Goal: Complete application form

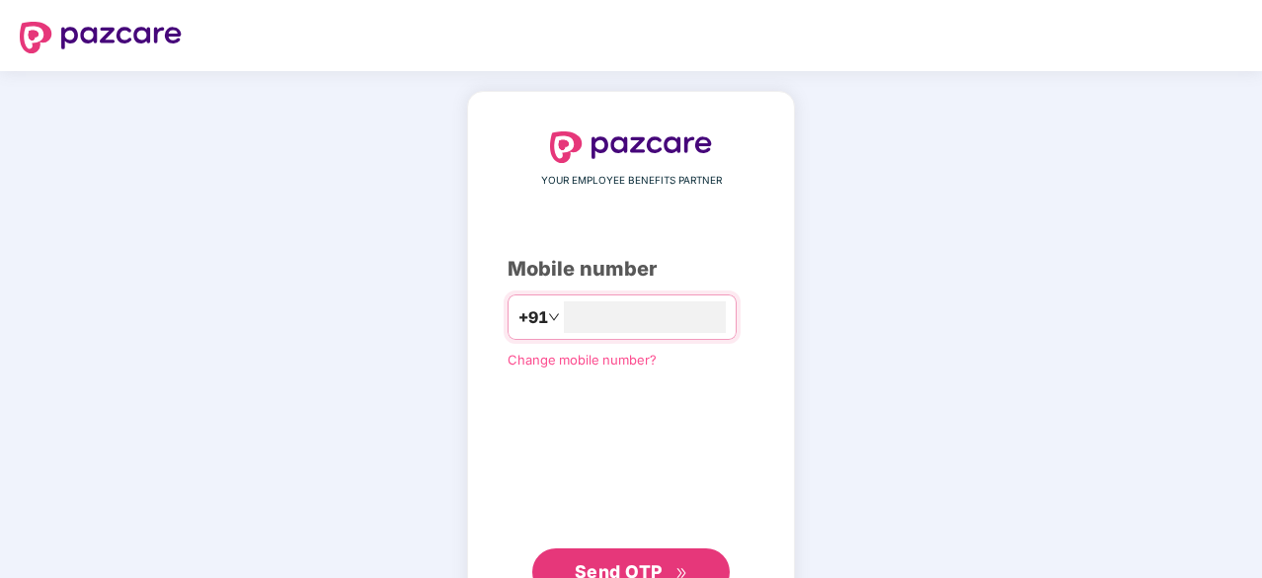
type input "**********"
click at [640, 556] on button "Send OTP" at bounding box center [630, 569] width 197 height 47
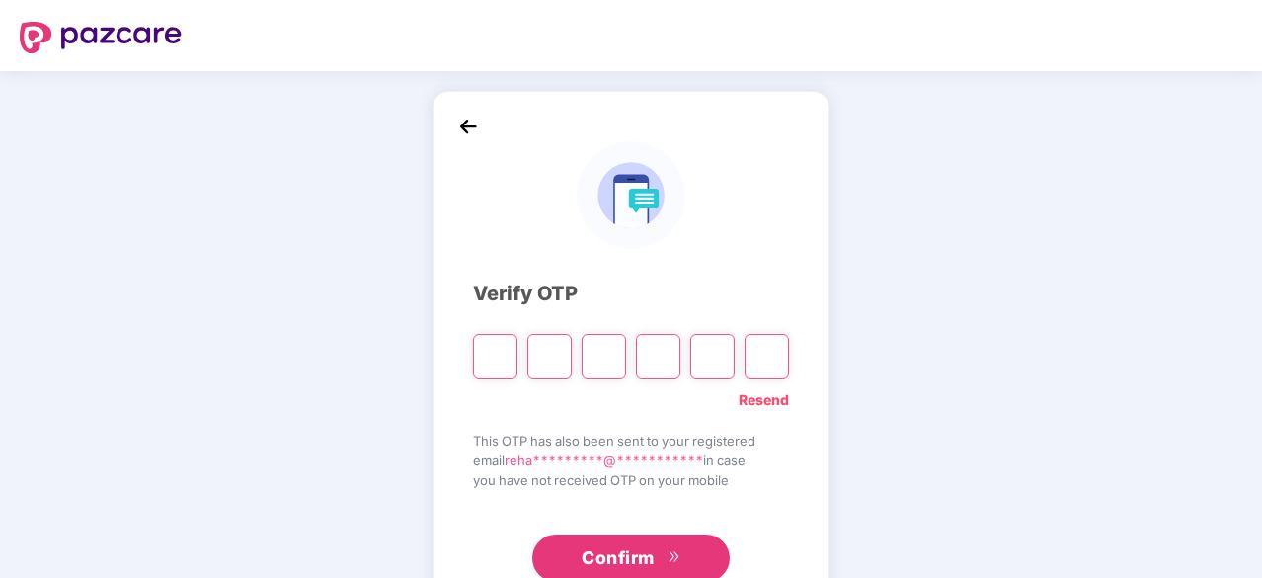
type input "*"
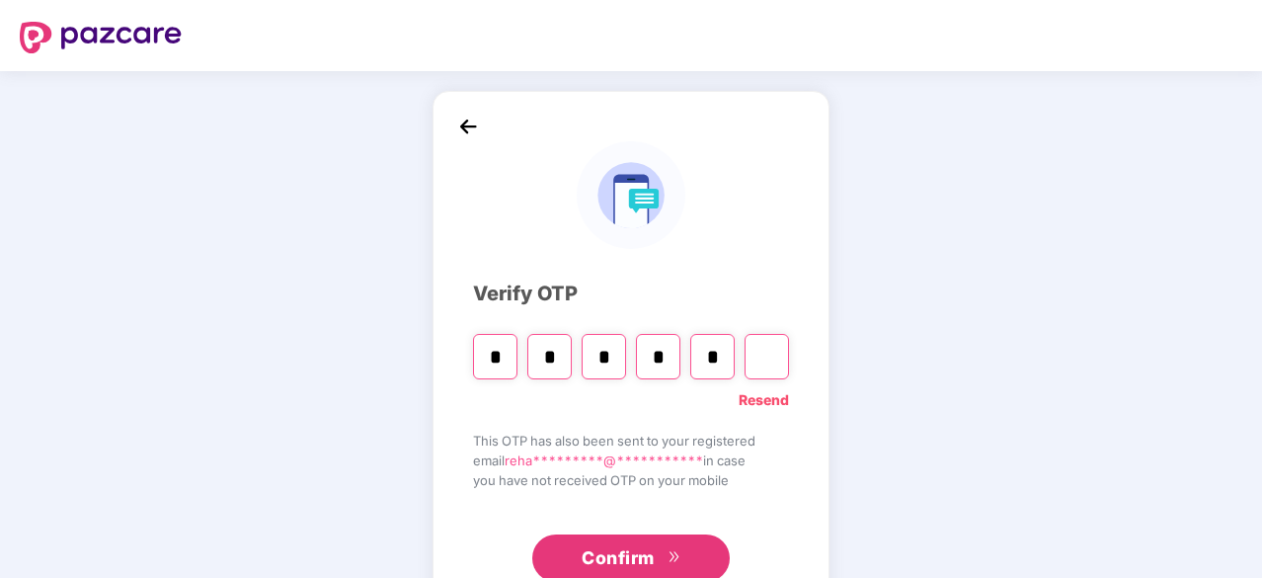
type input "*"
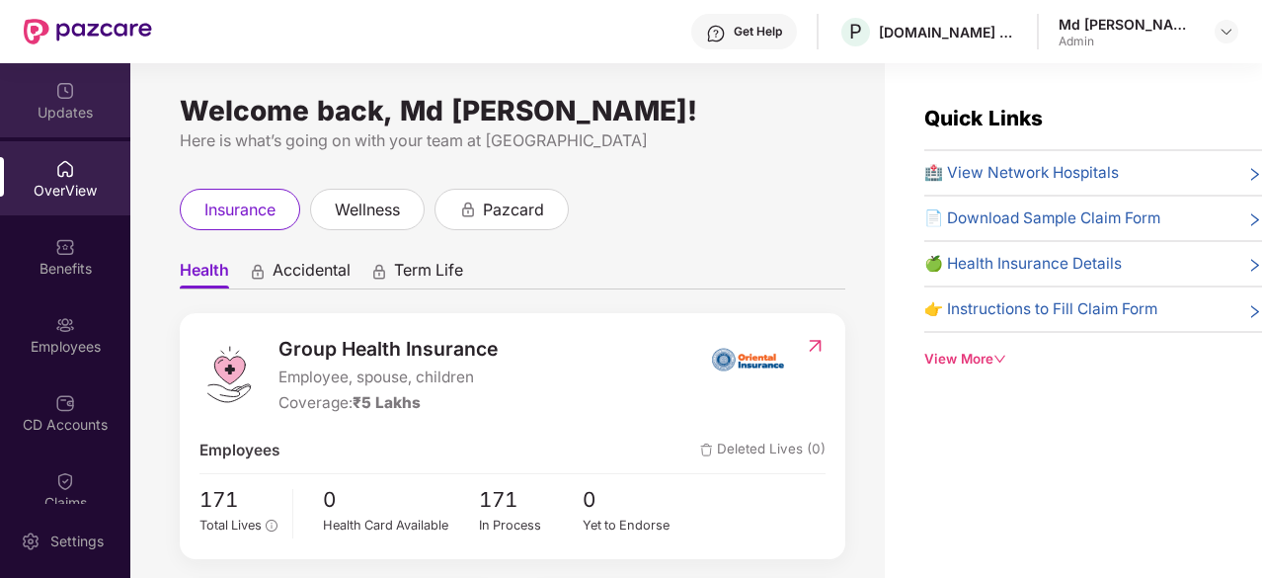
click at [99, 92] on div "Updates" at bounding box center [65, 100] width 130 height 74
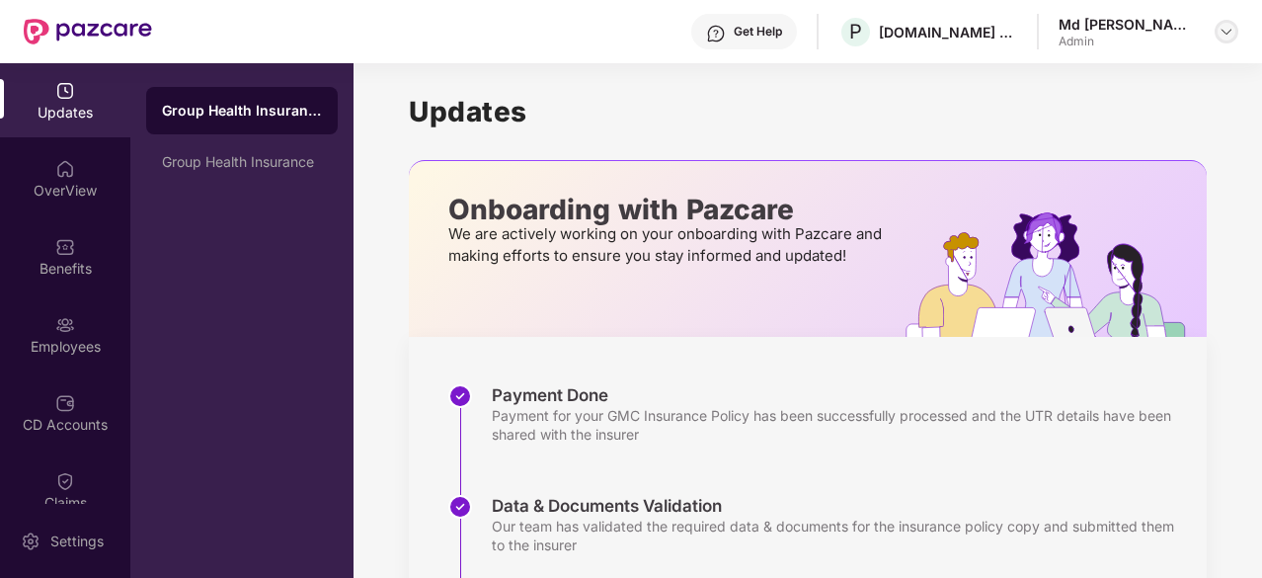
click at [1230, 39] on div at bounding box center [1227, 32] width 24 height 24
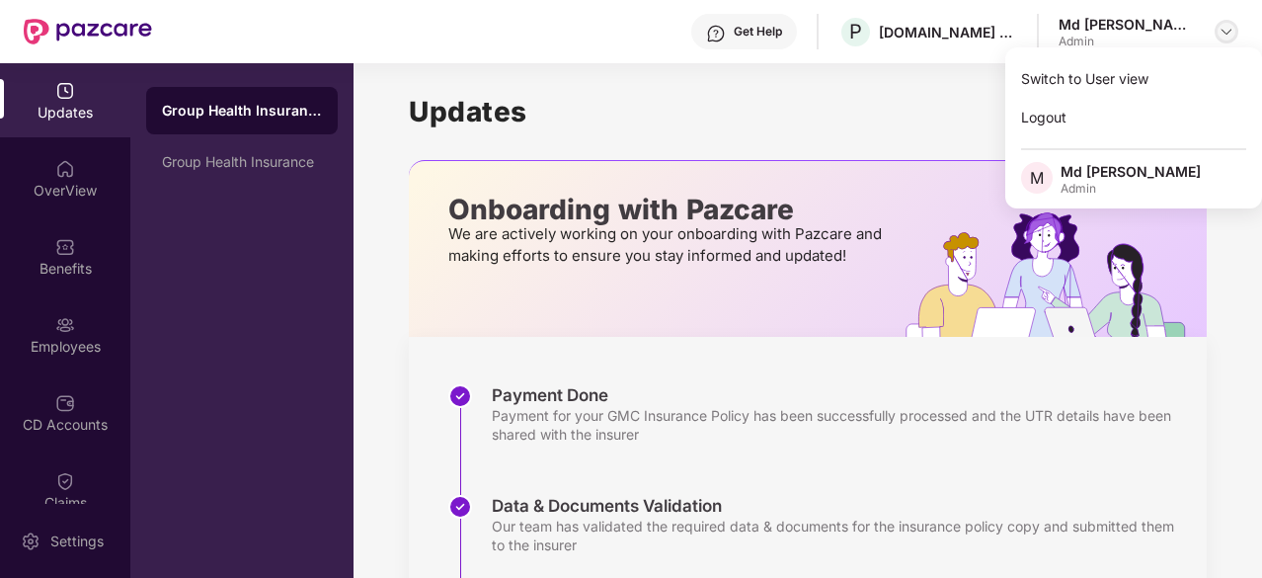
click at [1230, 39] on div at bounding box center [1227, 32] width 24 height 24
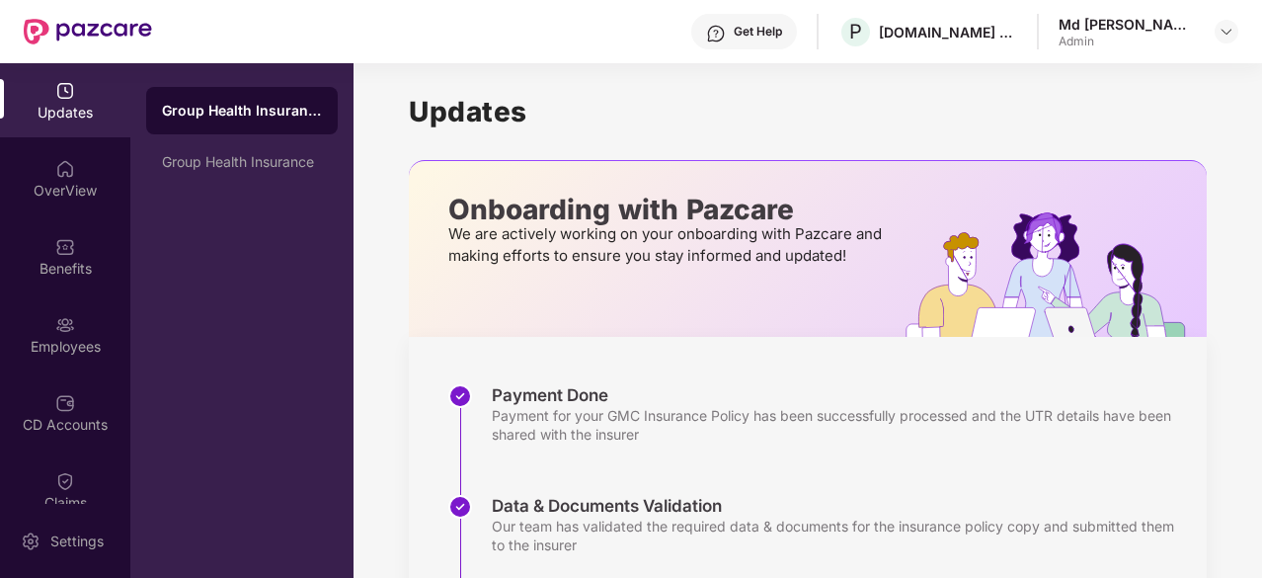
click at [1149, 34] on div "Admin" at bounding box center [1127, 42] width 138 height 16
click at [1217, 33] on div at bounding box center [1227, 32] width 24 height 24
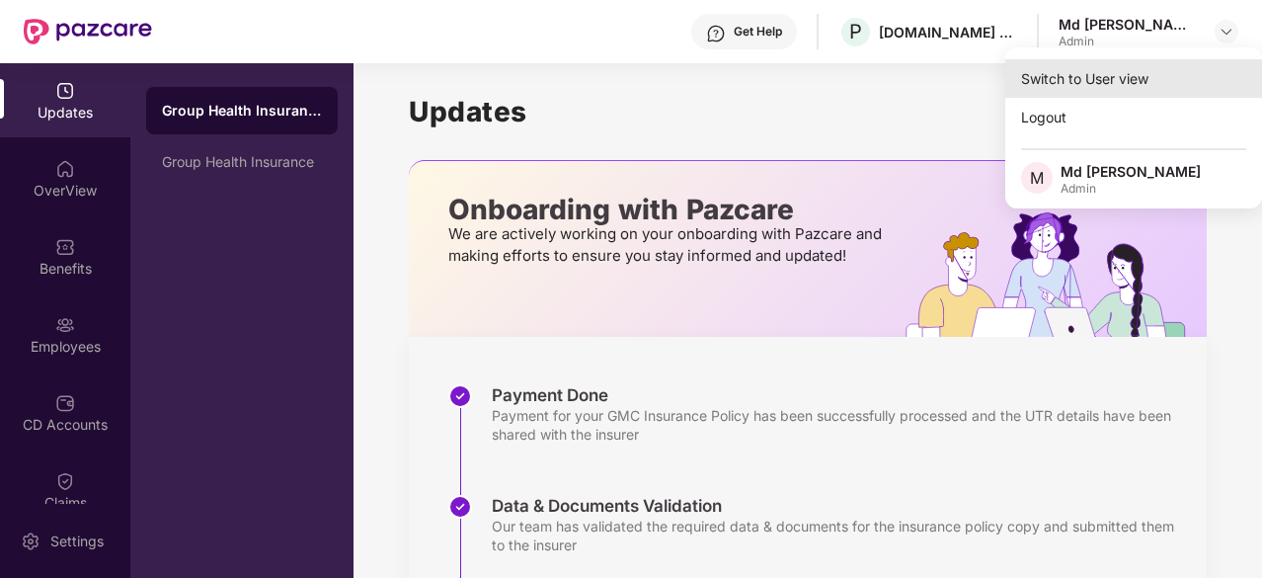
click at [1087, 70] on div "Switch to User view" at bounding box center [1133, 78] width 257 height 39
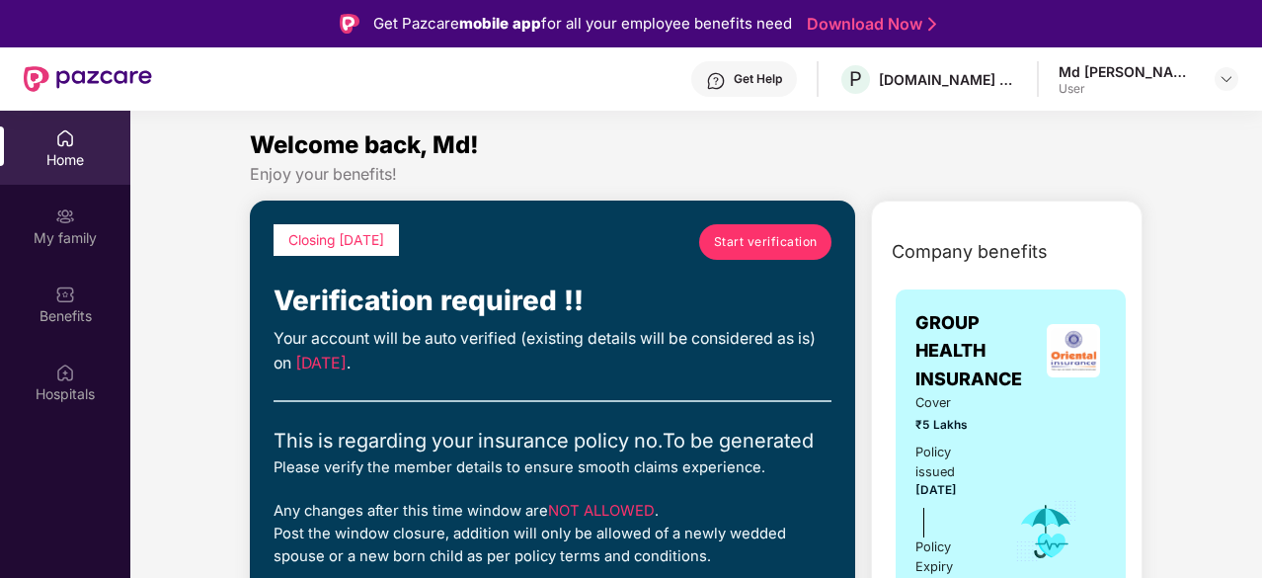
click at [789, 234] on span "Start verification" at bounding box center [766, 241] width 104 height 19
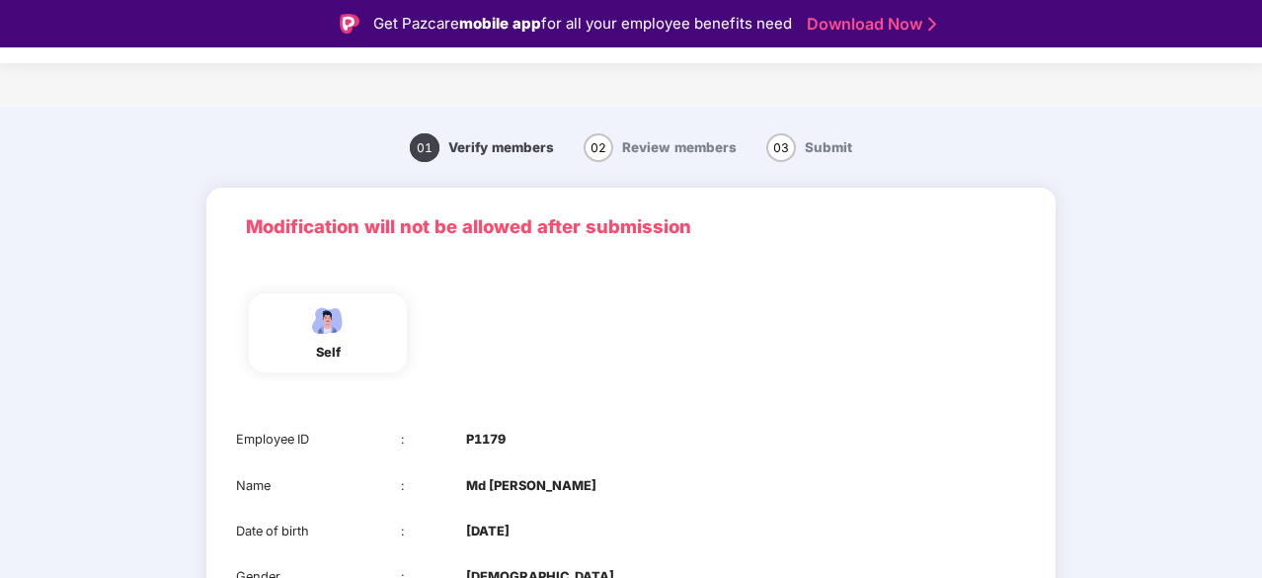
scroll to position [200, 0]
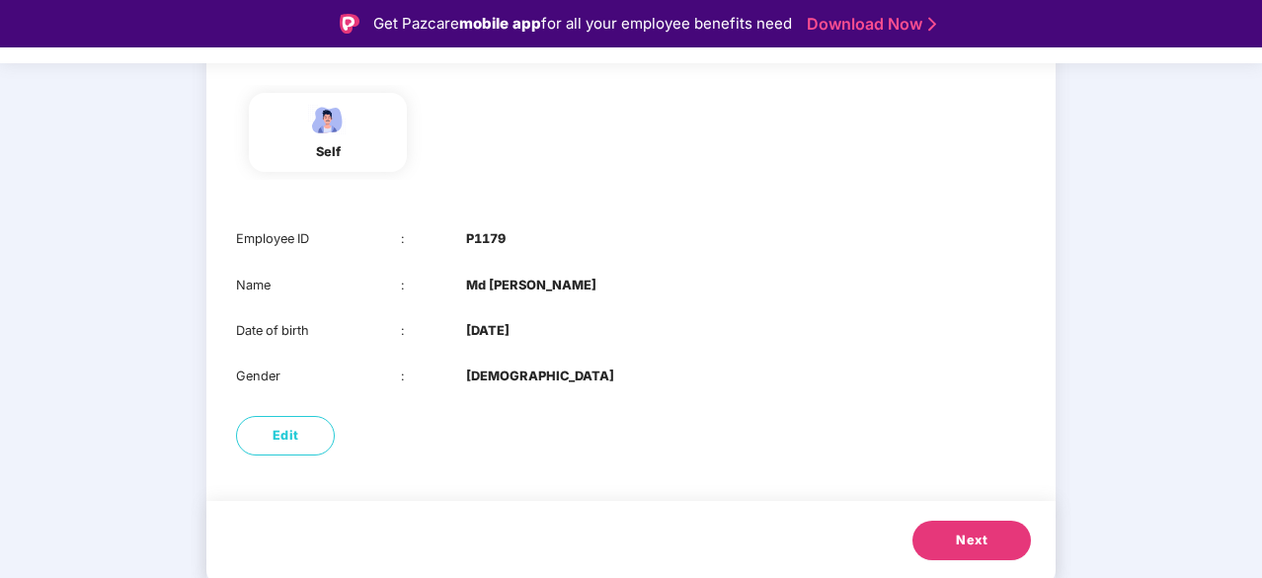
click at [968, 534] on span "Next" at bounding box center [972, 540] width 32 height 20
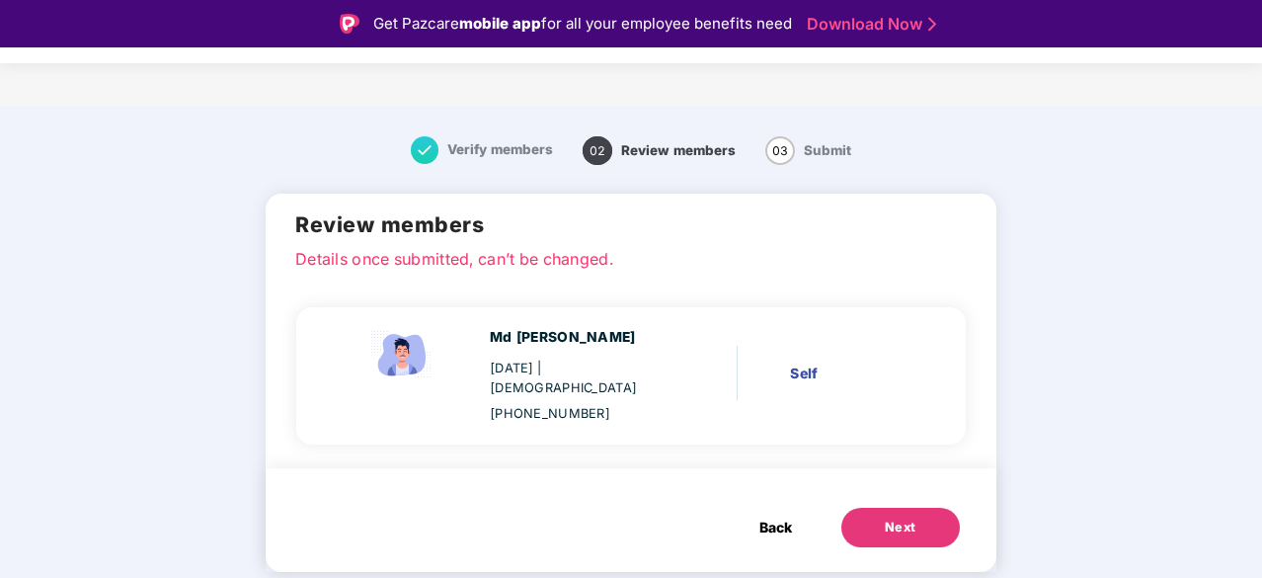
scroll to position [0, 0]
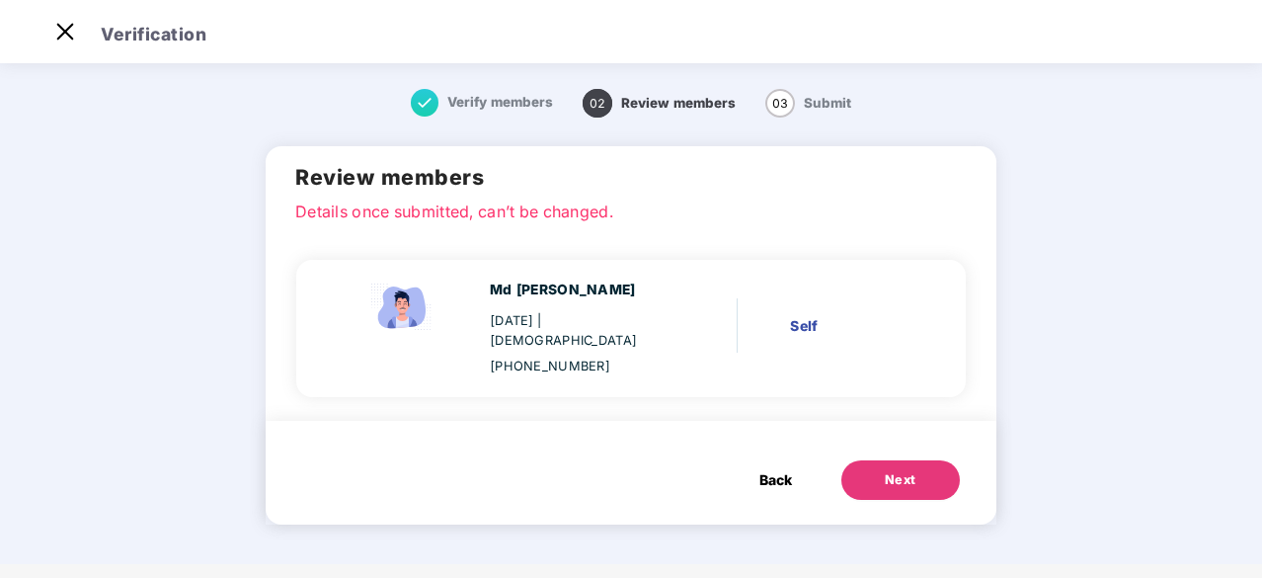
click at [922, 461] on button "Next" at bounding box center [900, 479] width 118 height 39
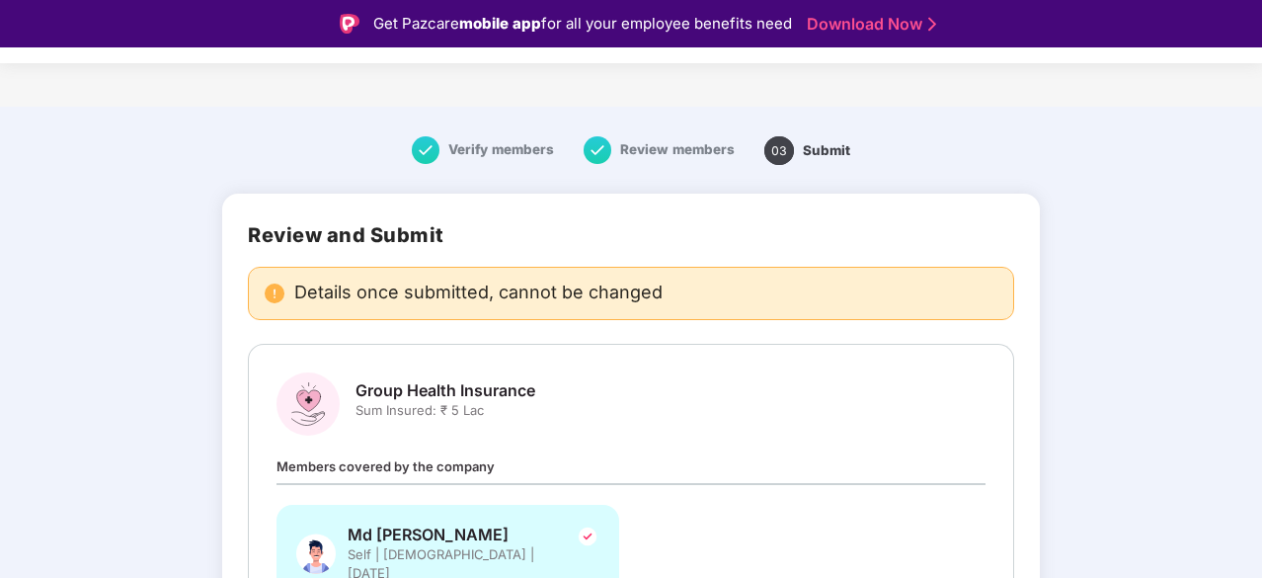
scroll to position [148, 0]
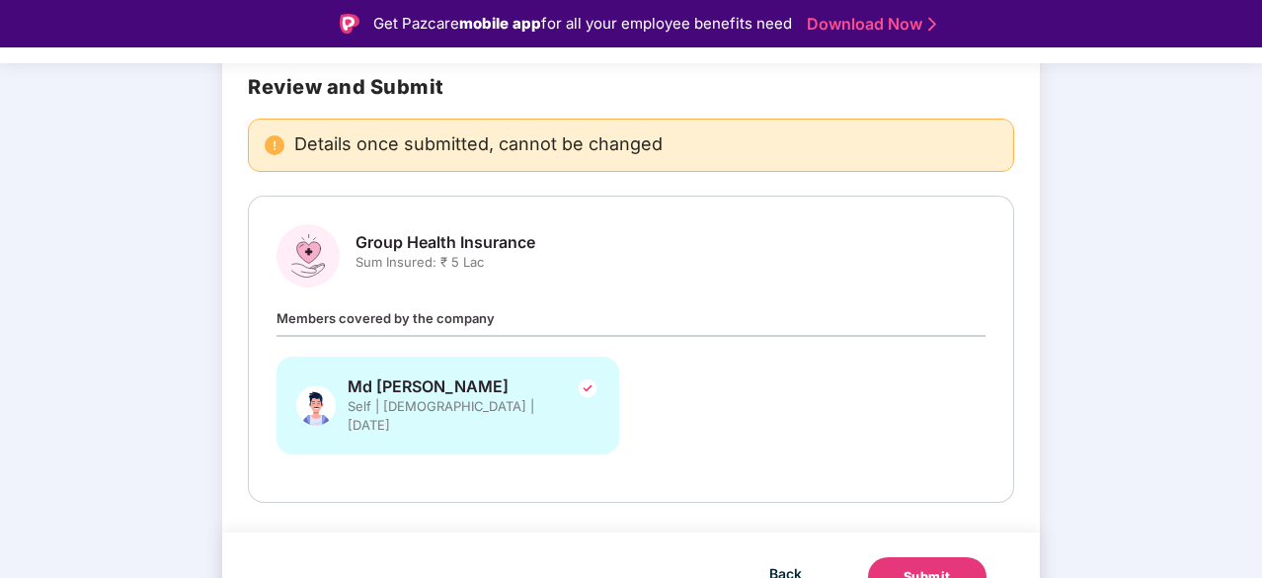
click at [914, 567] on div "Submit" at bounding box center [926, 577] width 47 height 20
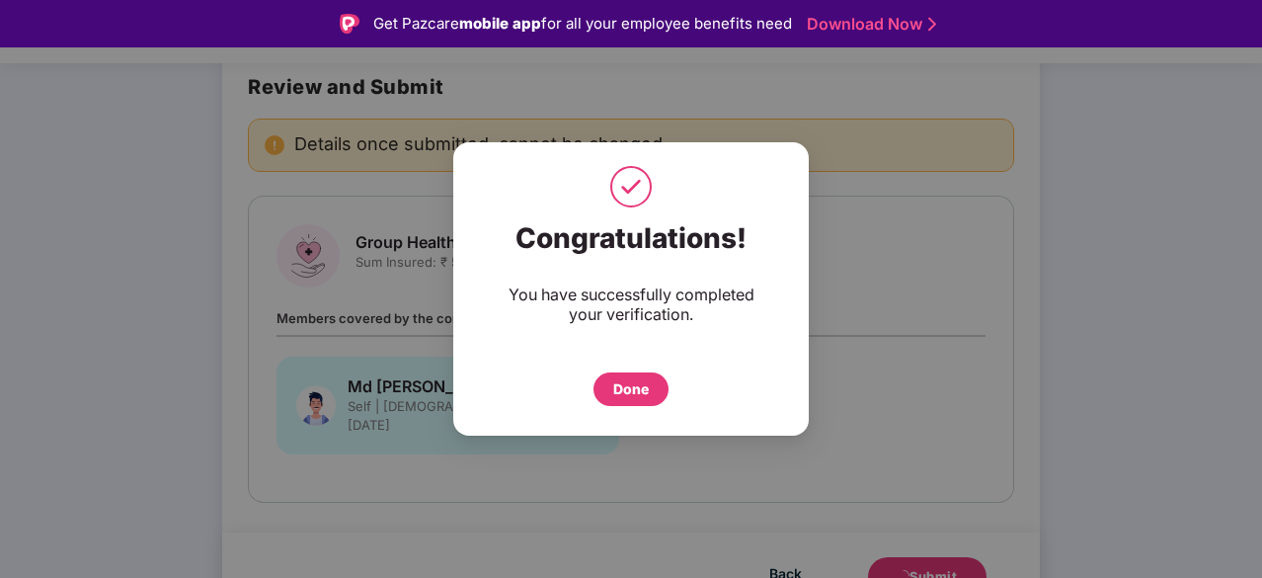
click at [614, 396] on div "Done" at bounding box center [631, 389] width 36 height 22
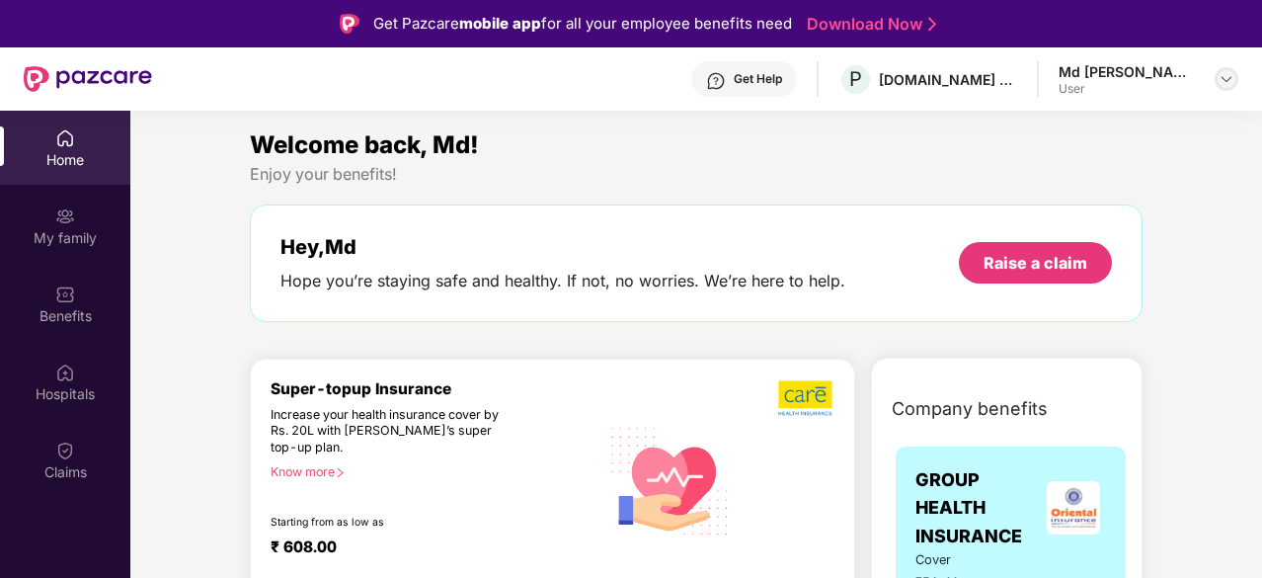
click at [1226, 83] on img at bounding box center [1226, 79] width 16 height 16
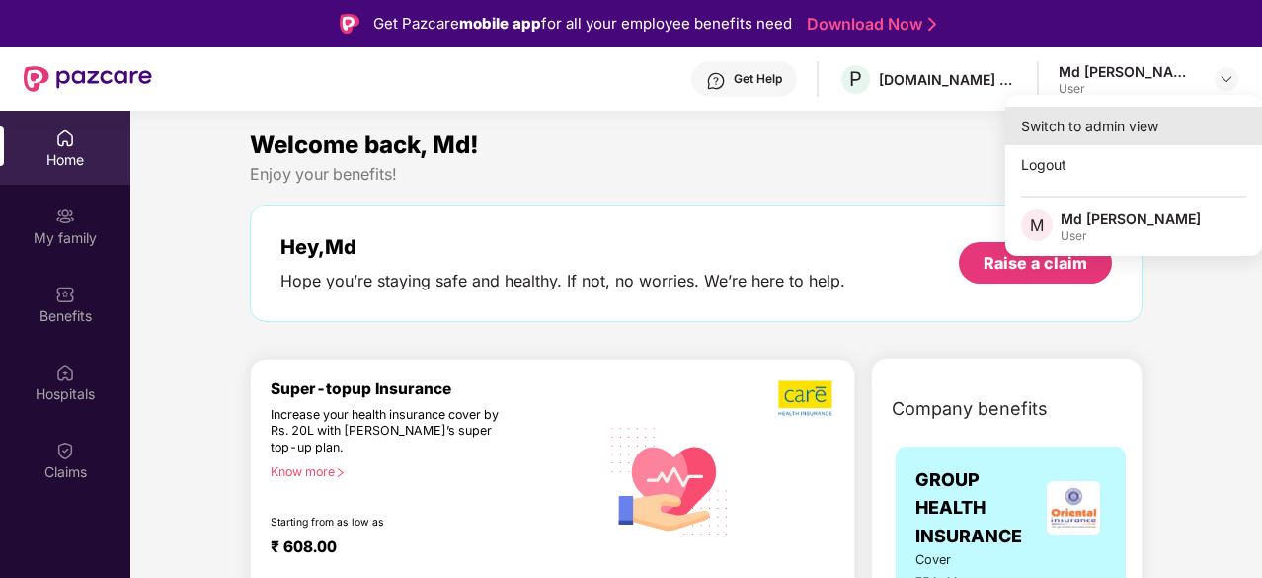
click at [1076, 123] on div "Switch to admin view" at bounding box center [1133, 126] width 257 height 39
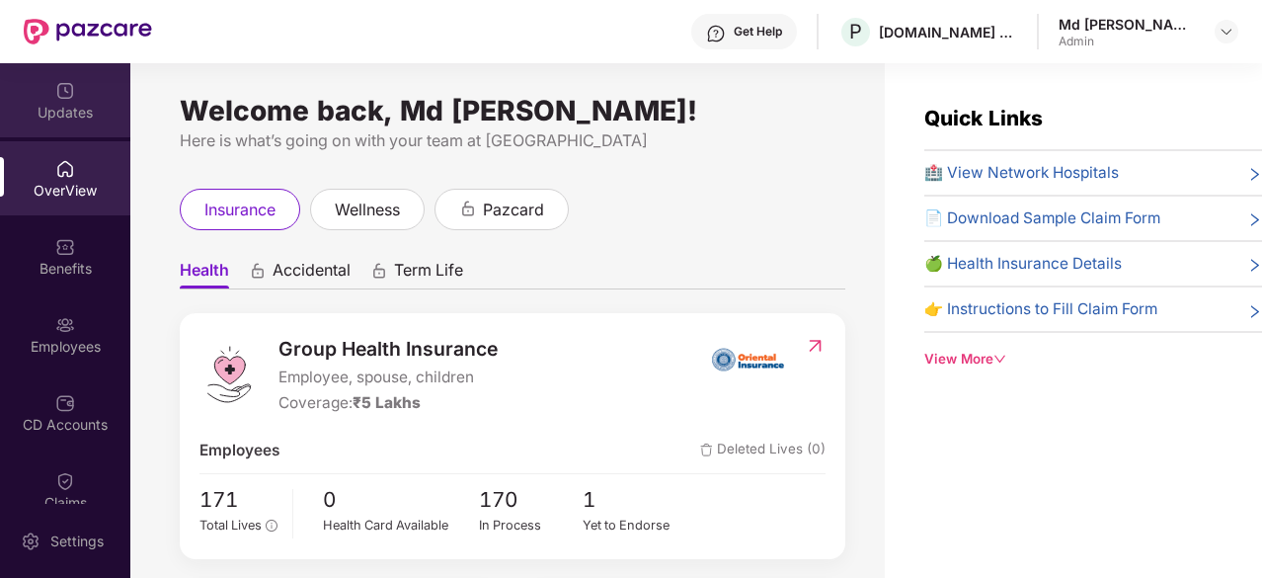
click at [81, 90] on div "Updates" at bounding box center [65, 100] width 130 height 74
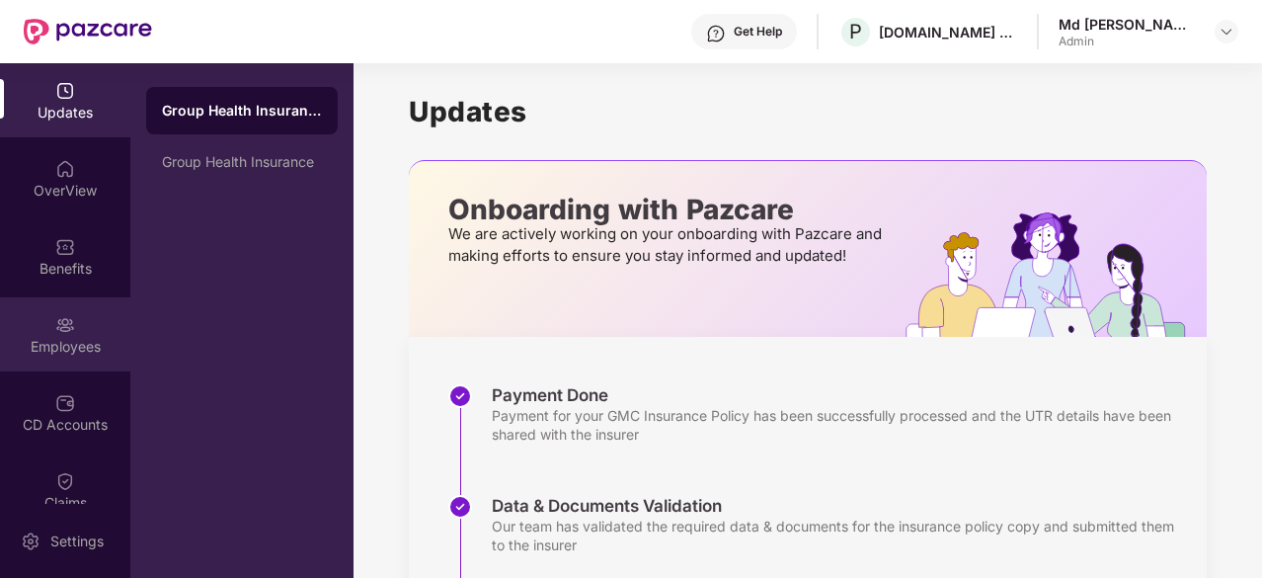
click at [55, 342] on div "Employees" at bounding box center [65, 347] width 130 height 20
